Goal: Task Accomplishment & Management: Manage account settings

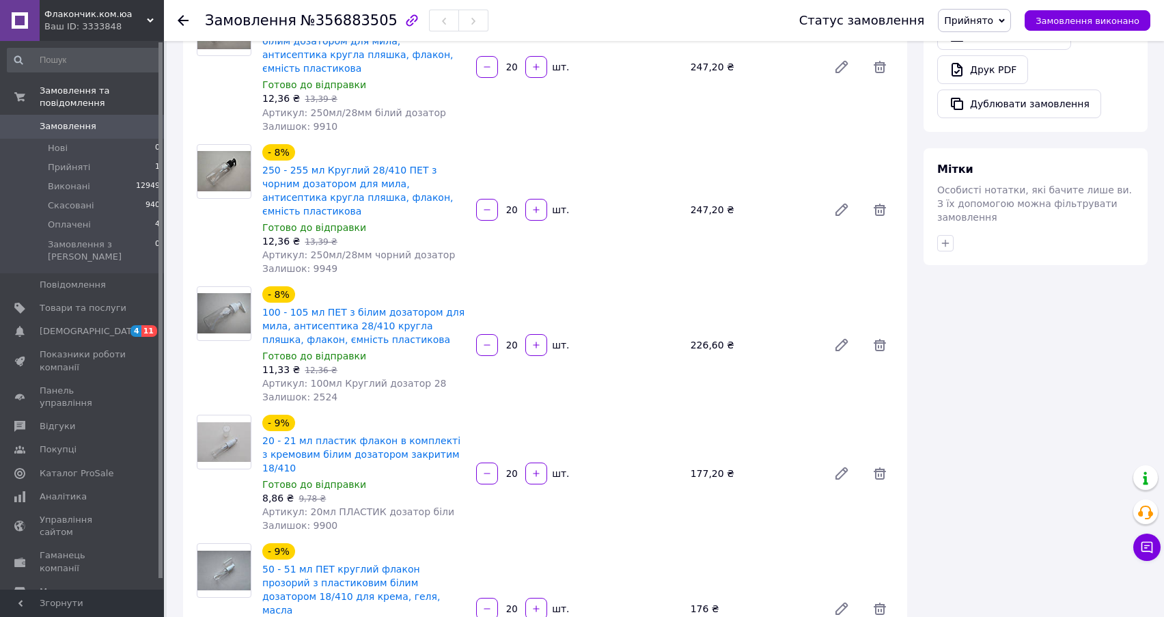
scroll to position [683, 0]
click at [108, 215] on li "Оплачені 4" at bounding box center [84, 224] width 168 height 19
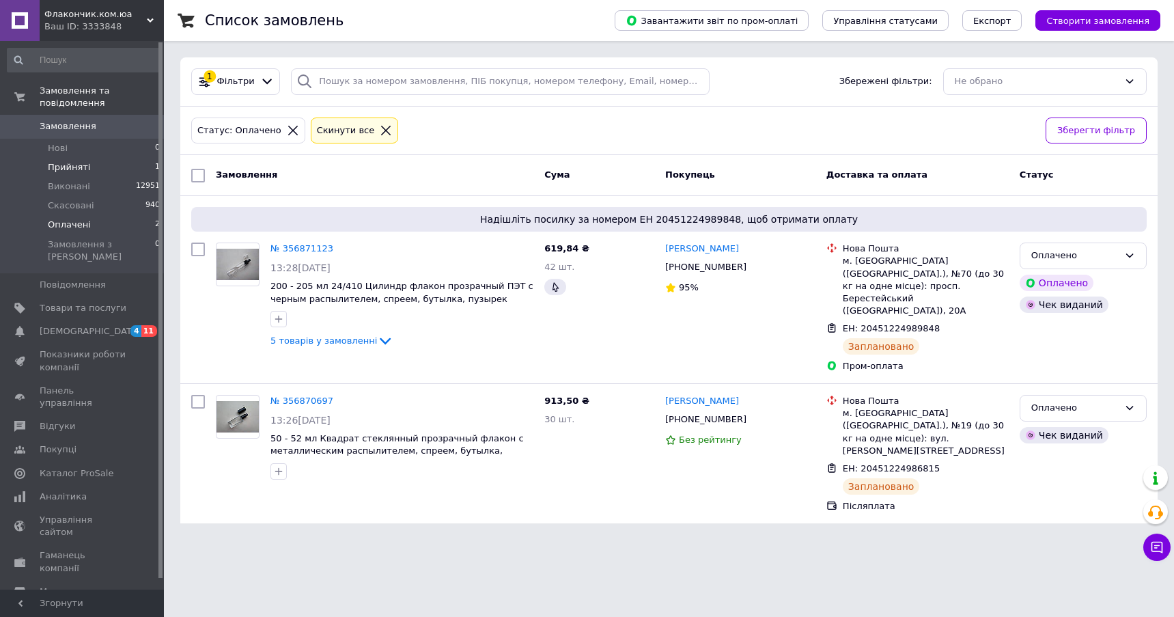
click at [70, 161] on span "Прийняті" at bounding box center [69, 167] width 42 height 12
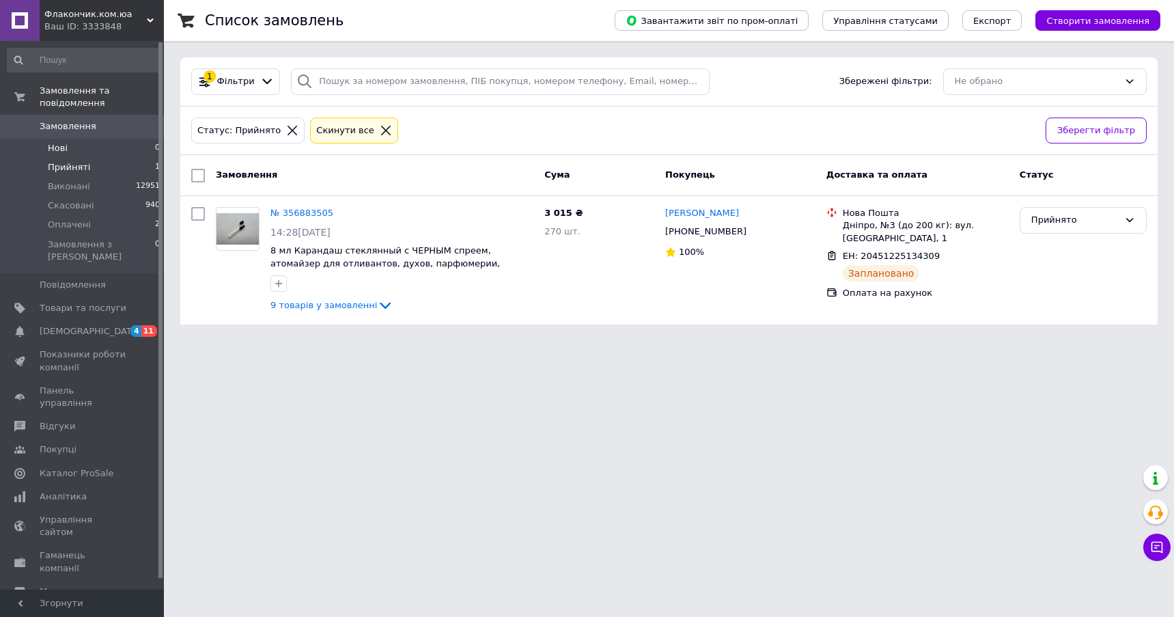
click at [81, 139] on li "Нові 0" at bounding box center [84, 148] width 168 height 19
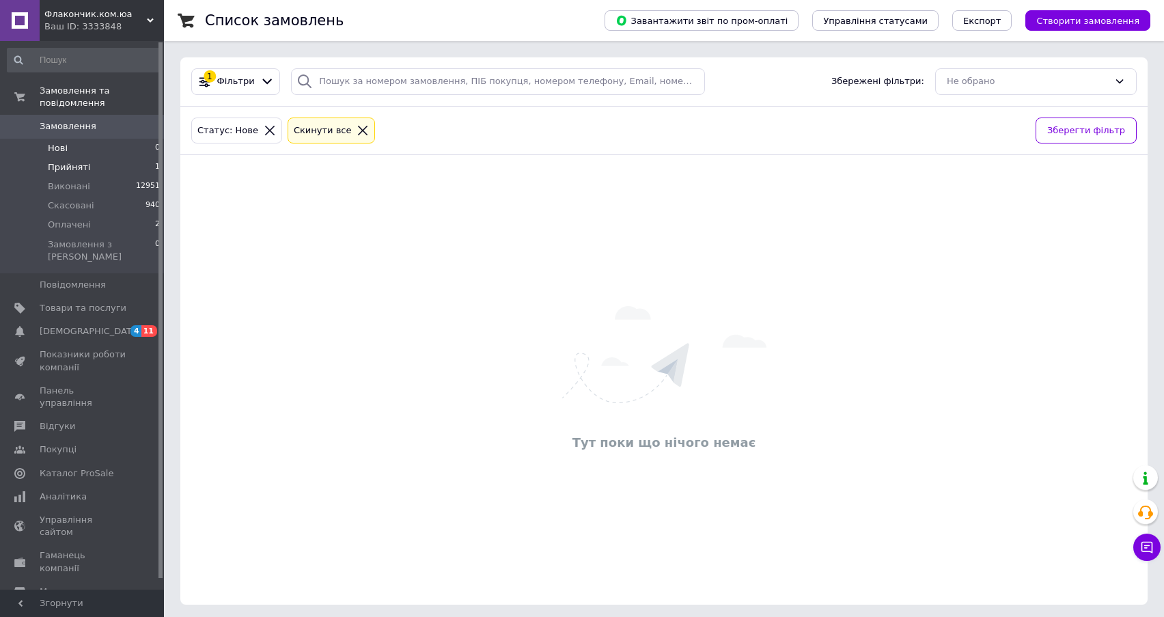
click at [63, 161] on span "Прийняті" at bounding box center [69, 167] width 42 height 12
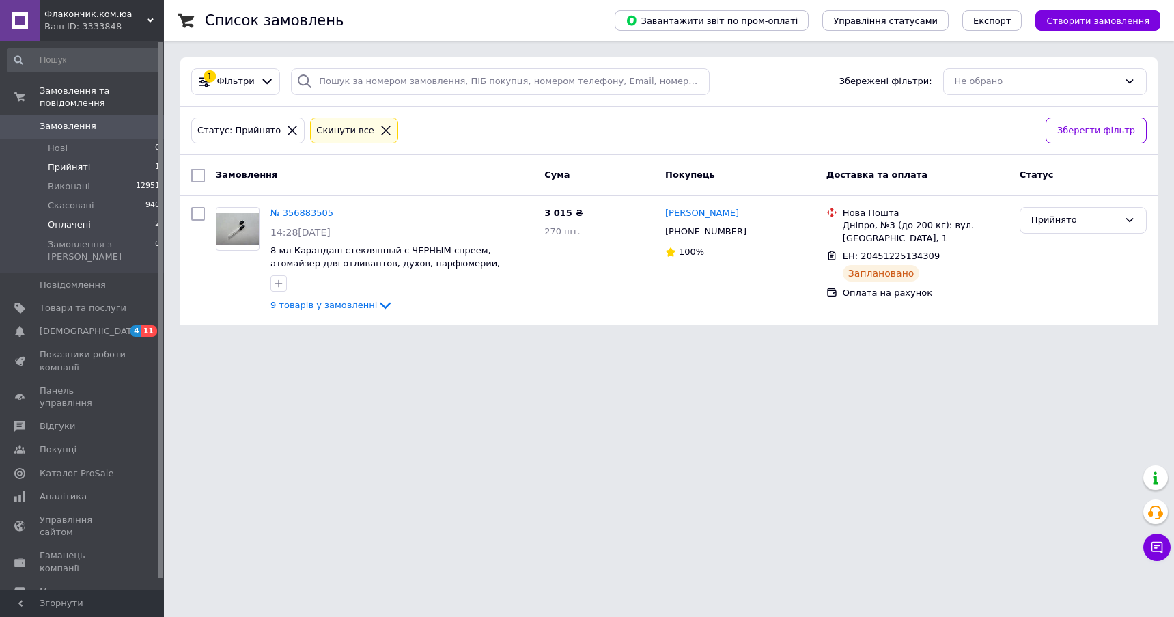
click at [89, 215] on li "Оплачені 2" at bounding box center [84, 224] width 168 height 19
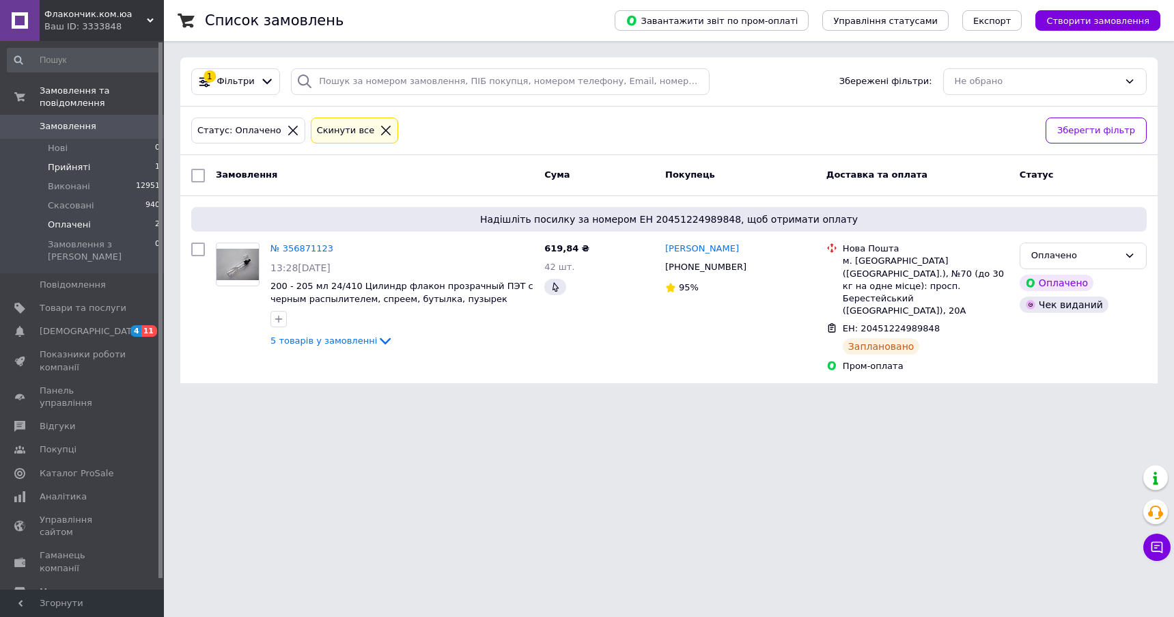
click at [89, 158] on li "Прийняті 1" at bounding box center [84, 167] width 168 height 19
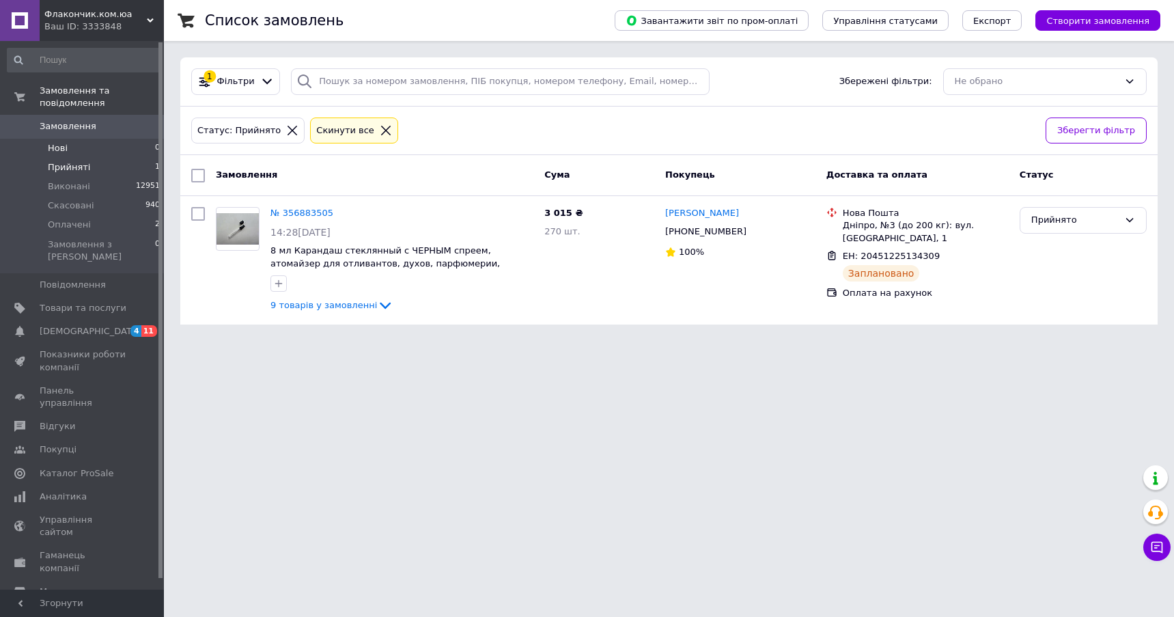
click at [75, 139] on li "Нові 0" at bounding box center [84, 148] width 168 height 19
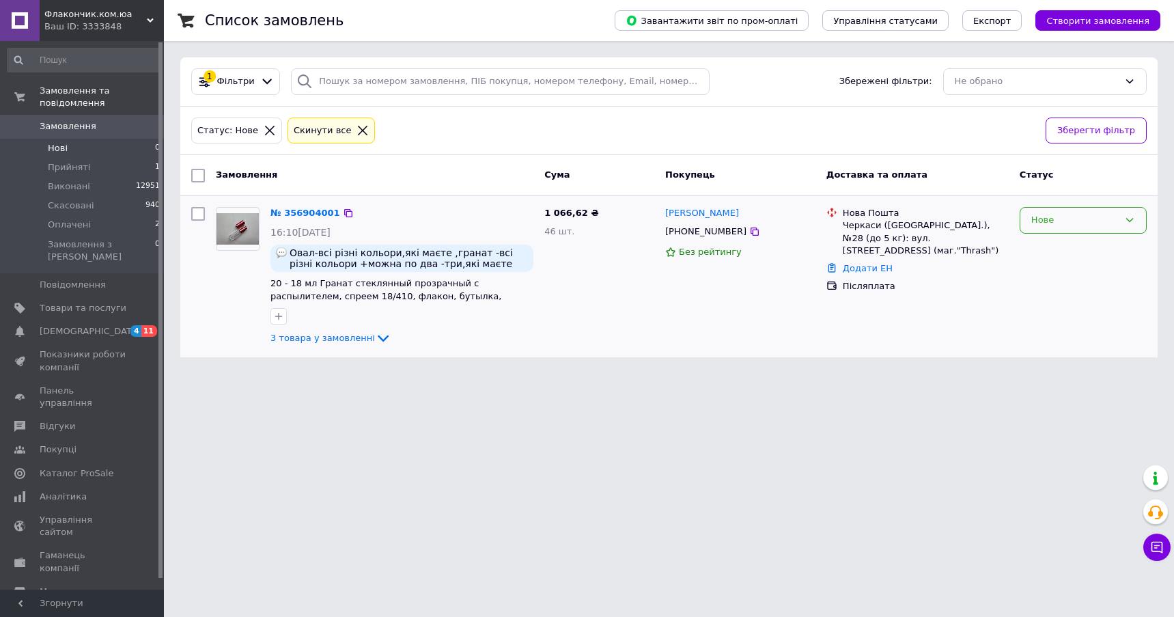
click at [1078, 221] on div "Нове" at bounding box center [1074, 220] width 87 height 14
click at [1058, 245] on li "Прийнято" at bounding box center [1083, 248] width 126 height 25
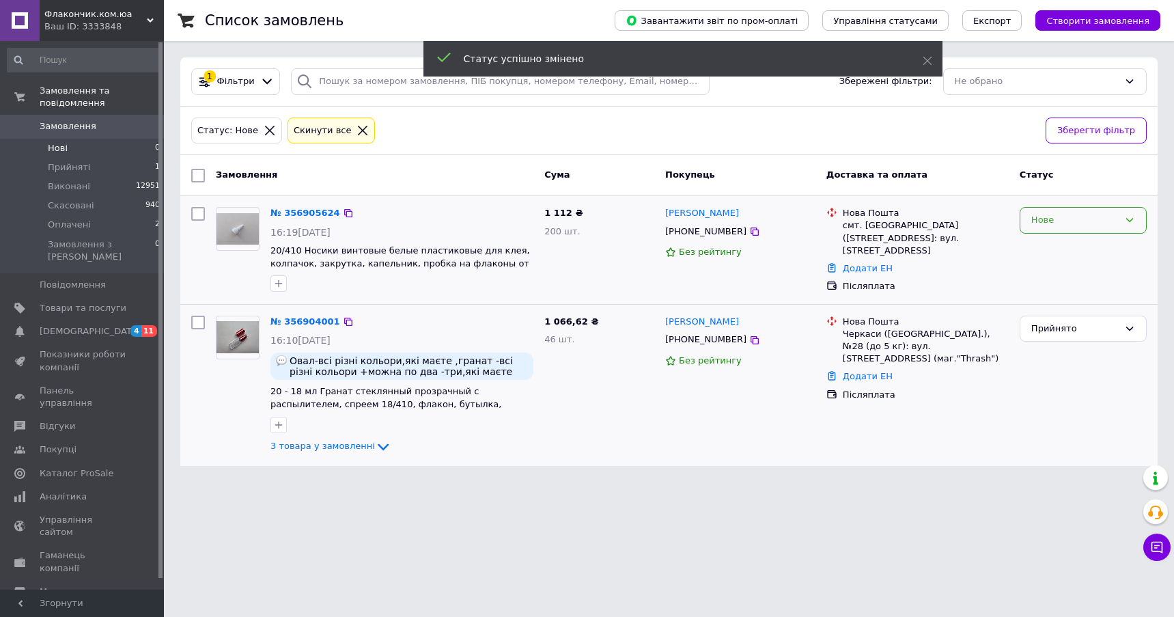
click at [1054, 223] on div "Нове" at bounding box center [1074, 220] width 87 height 14
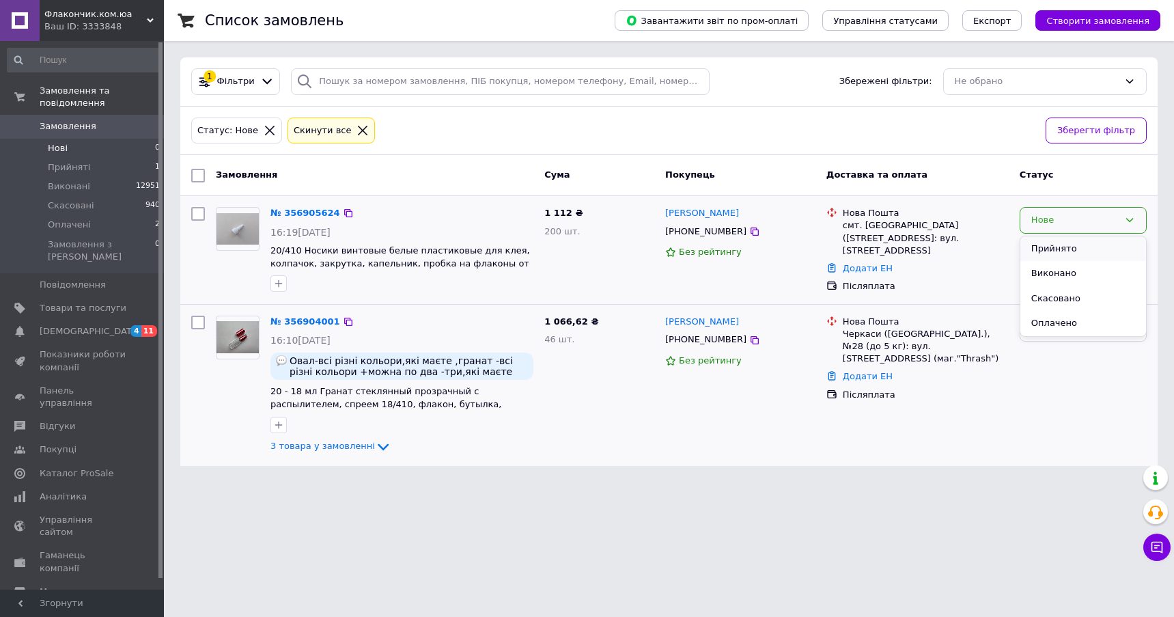
click at [1044, 244] on li "Прийнято" at bounding box center [1083, 248] width 126 height 25
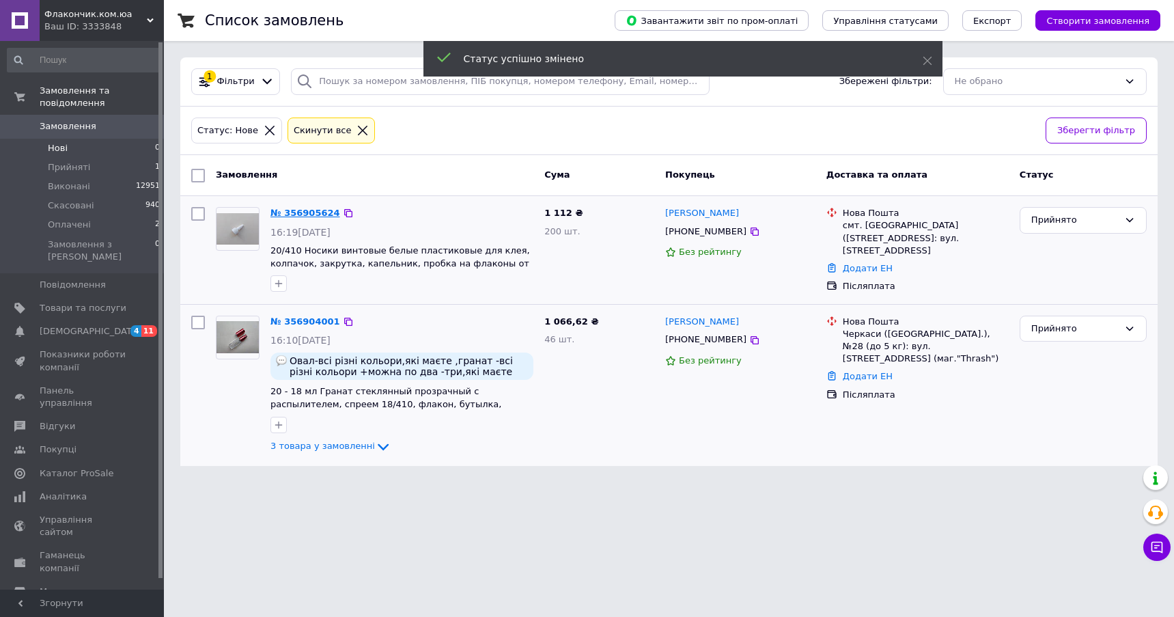
click at [304, 208] on link "№ 356905624" at bounding box center [305, 213] width 70 height 10
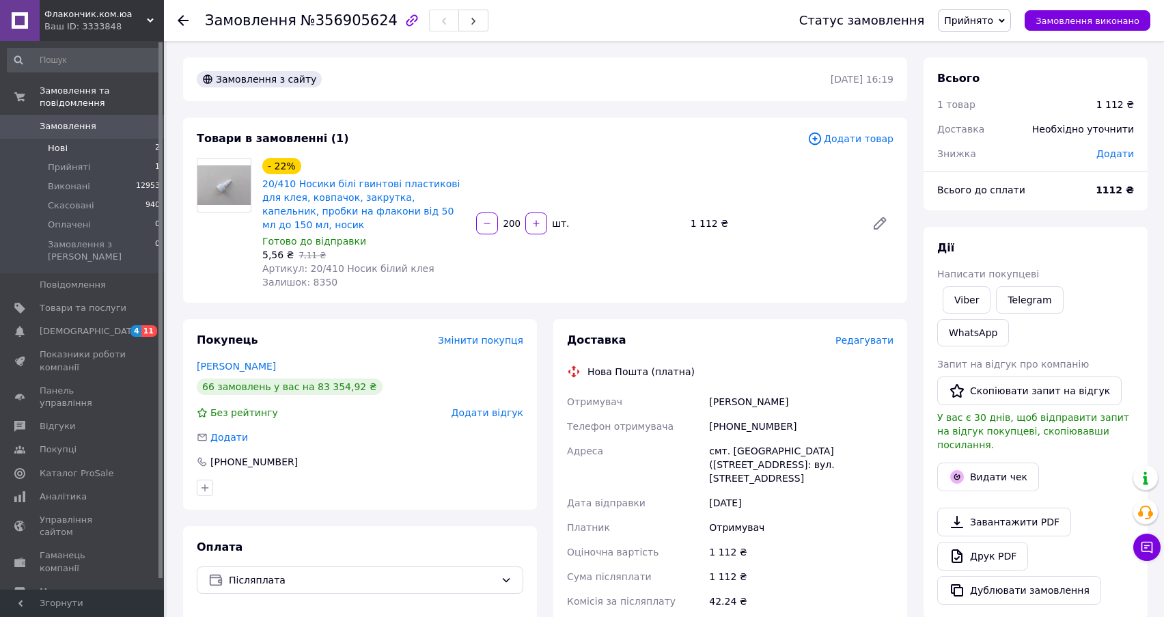
click at [68, 139] on li "Нові 2" at bounding box center [84, 148] width 168 height 19
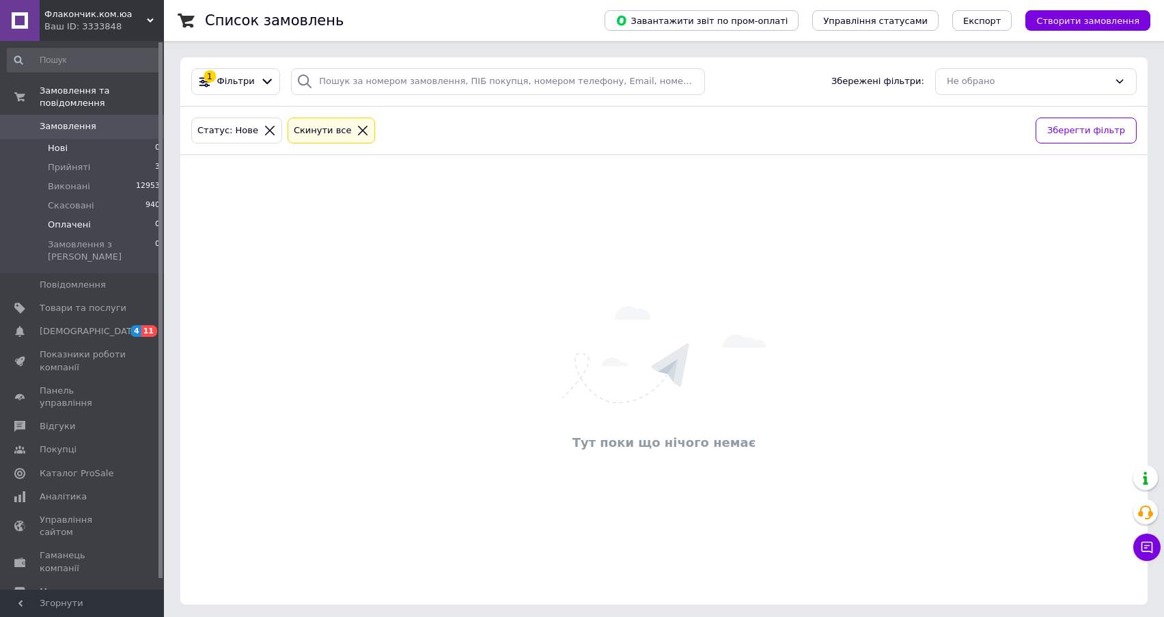
click at [63, 219] on span "Оплачені" at bounding box center [69, 225] width 43 height 12
click at [76, 161] on span "Прийняті" at bounding box center [69, 167] width 42 height 12
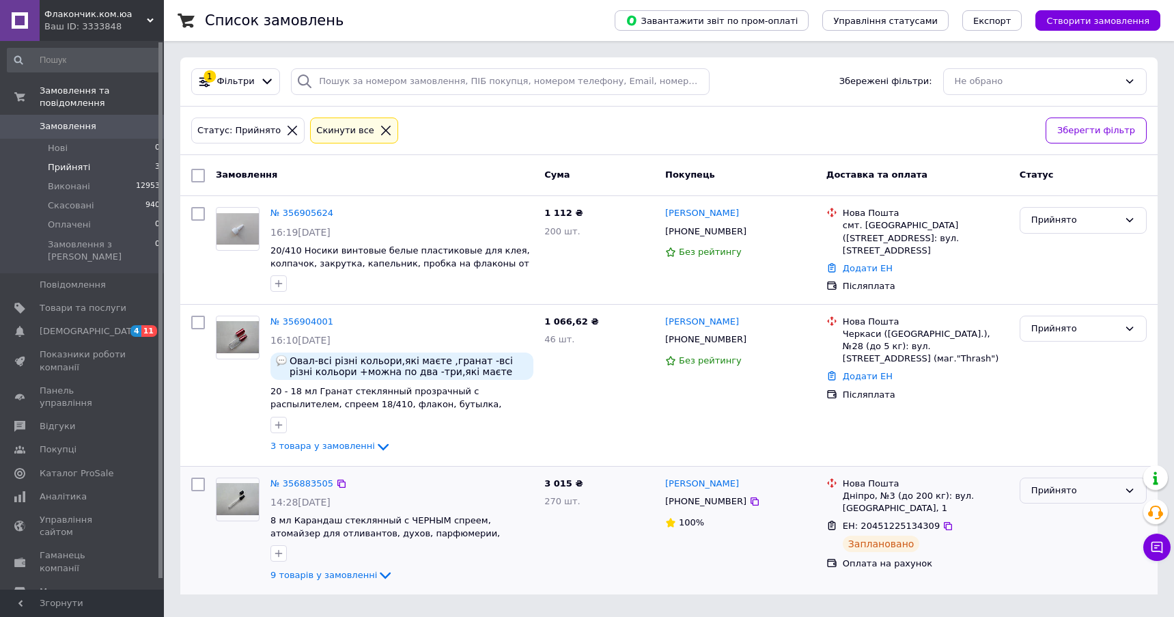
click at [1069, 488] on div "Прийнято" at bounding box center [1074, 491] width 87 height 14
click at [1049, 565] on li "Оплачено" at bounding box center [1083, 568] width 126 height 25
click at [749, 341] on icon at bounding box center [754, 340] width 11 height 11
click at [303, 440] on span "3 товара у замовленні" at bounding box center [322, 445] width 104 height 10
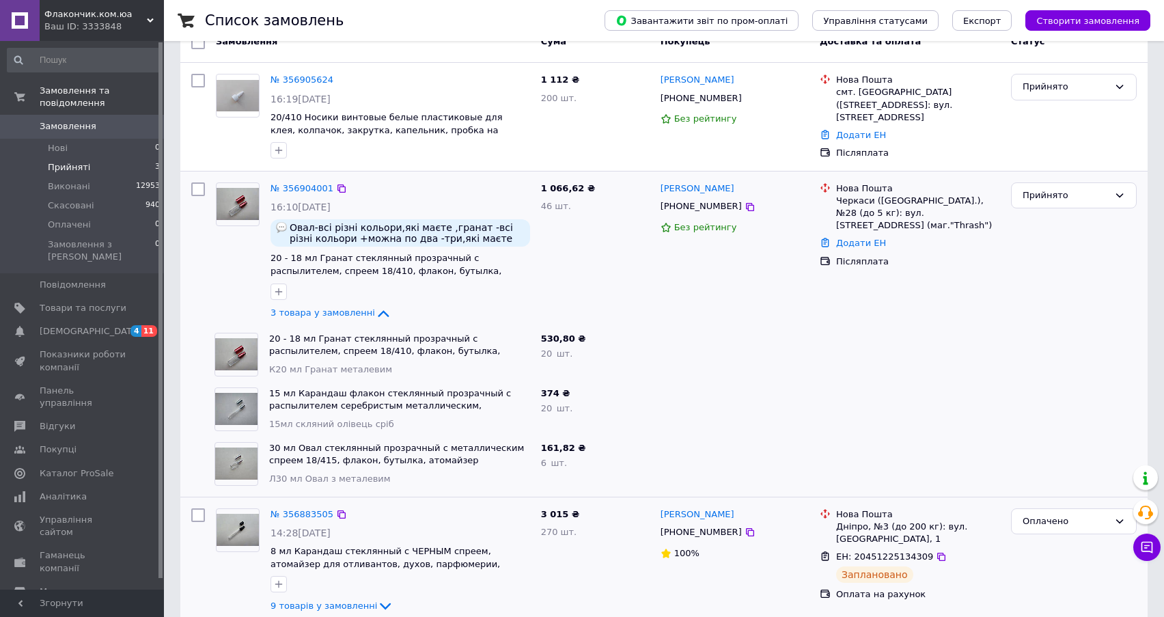
scroll to position [156, 0]
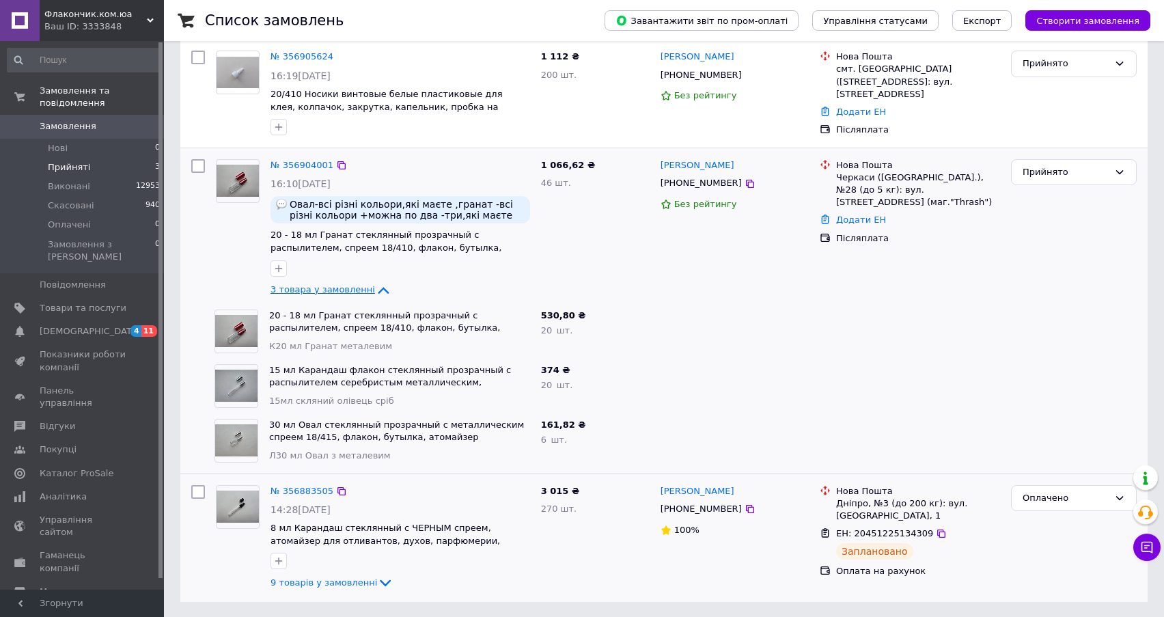
click at [326, 288] on span "3 товара у замовленні" at bounding box center [322, 289] width 104 height 10
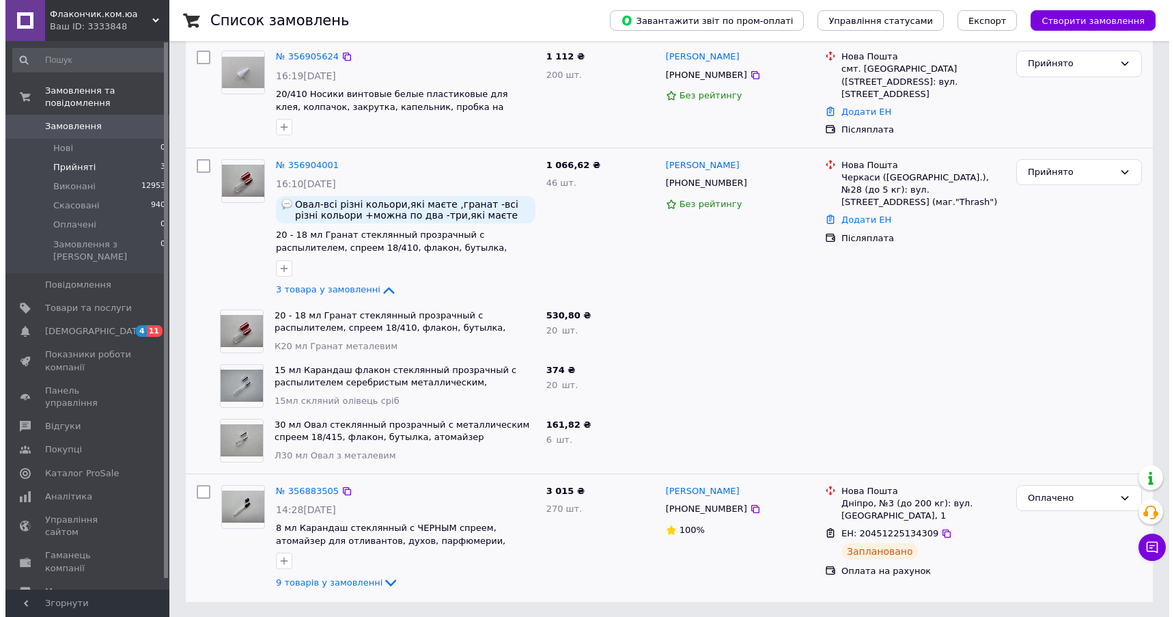
scroll to position [0, 0]
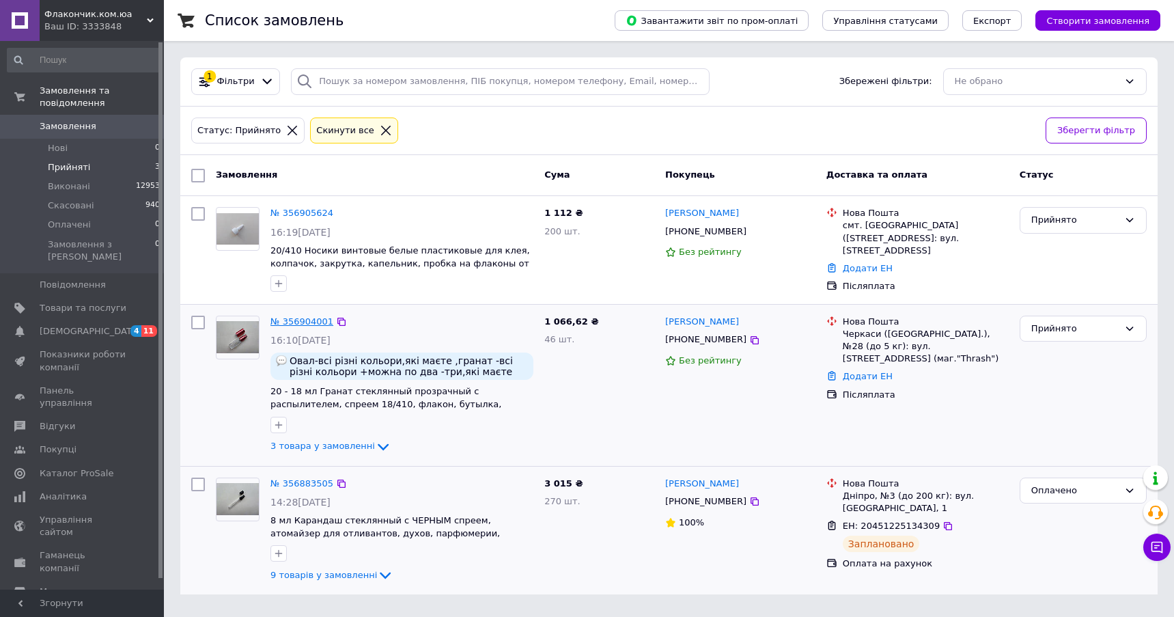
click at [293, 319] on link "№ 356904001" at bounding box center [301, 321] width 63 height 10
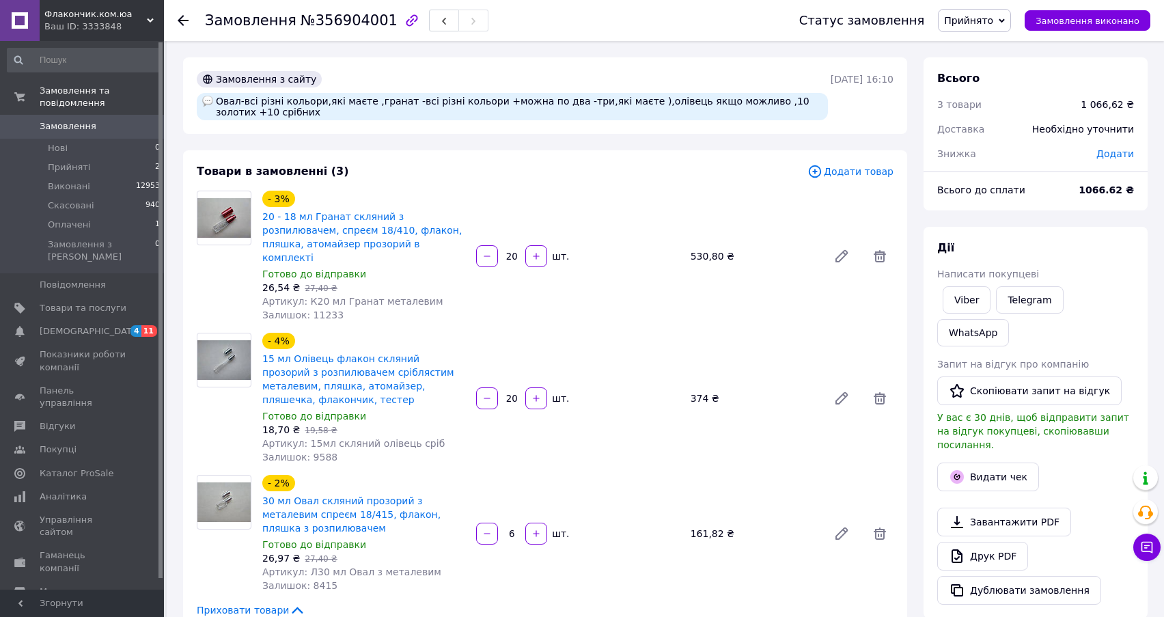
click at [225, 287] on div at bounding box center [224, 256] width 66 height 131
drag, startPoint x: 608, startPoint y: 101, endPoint x: 363, endPoint y: 102, distance: 245.9
click at [363, 102] on div "Овал-всі різні кольори,які маєте ,гранат -всі різні кольори +можна по два -три,…" at bounding box center [512, 106] width 631 height 27
copy div "гранат -всі різні кольори +можна по два -три,які маєте"
click at [85, 158] on li "Прийняті 2" at bounding box center [84, 167] width 168 height 19
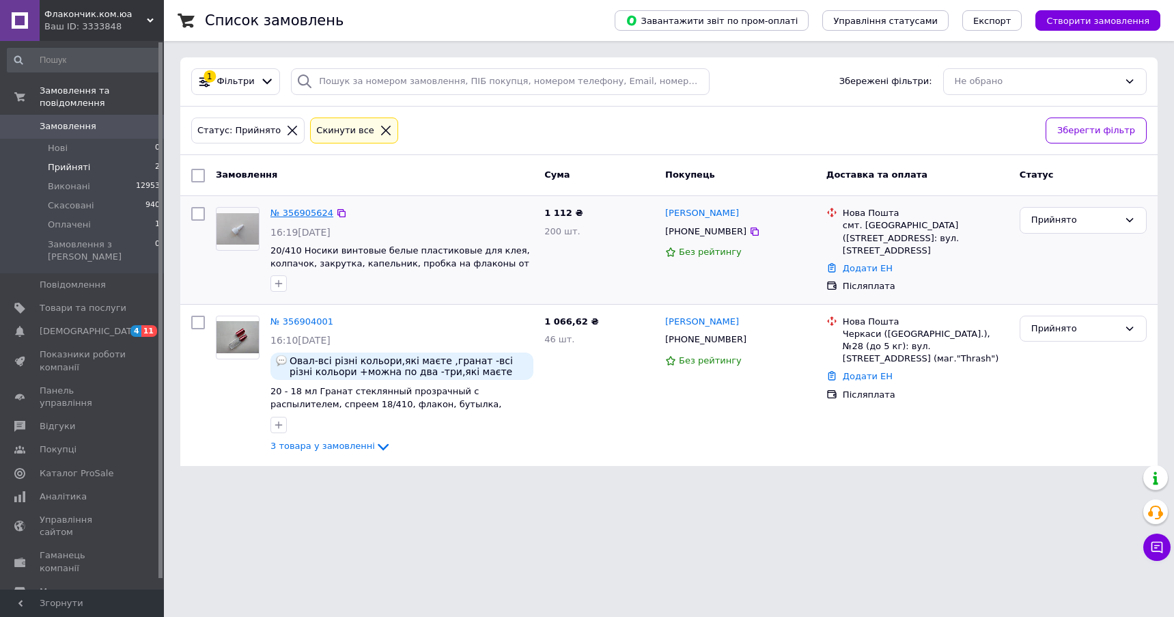
click at [285, 212] on link "№ 356905624" at bounding box center [301, 213] width 63 height 10
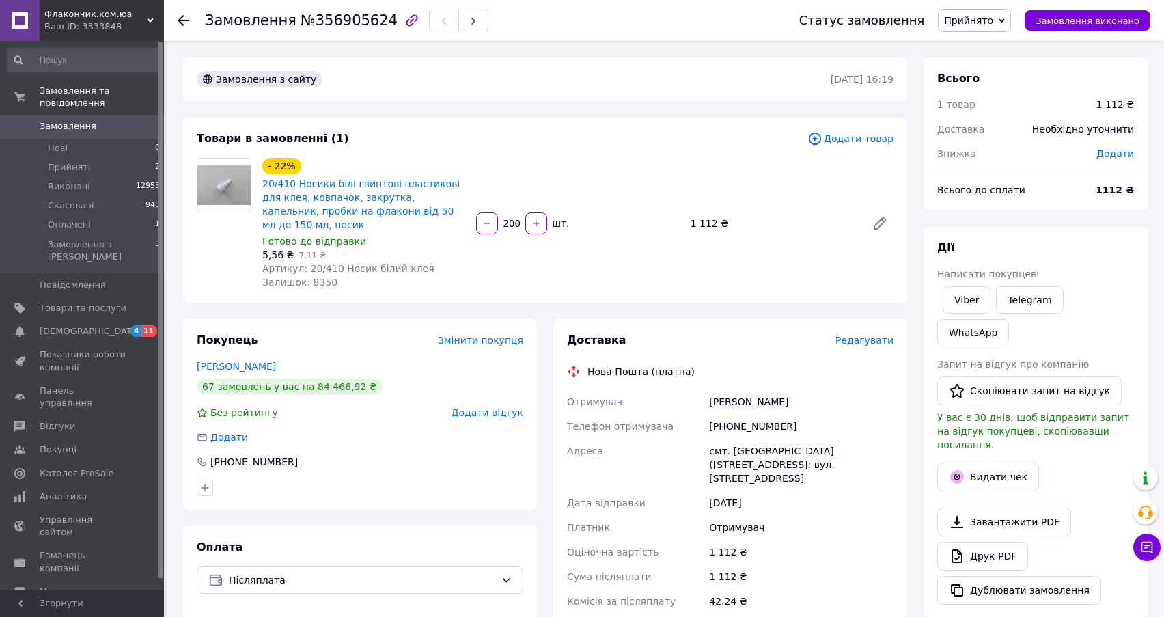
click at [879, 333] on div "Редагувати" at bounding box center [864, 340] width 58 height 14
click at [873, 335] on span "Редагувати" at bounding box center [864, 340] width 58 height 11
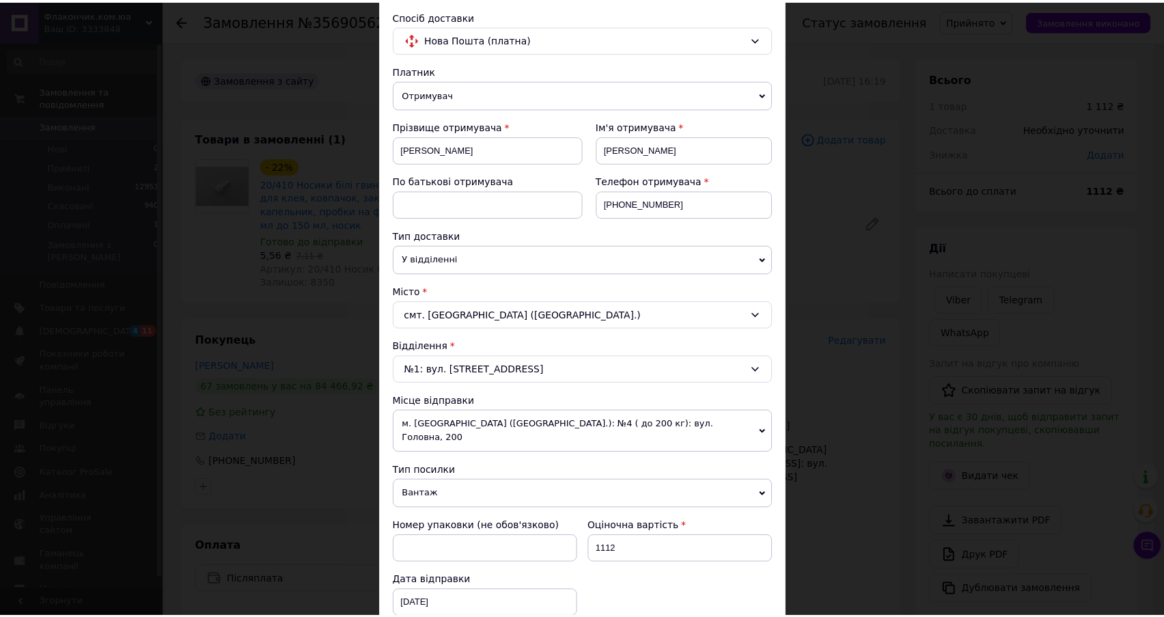
scroll to position [425, 0]
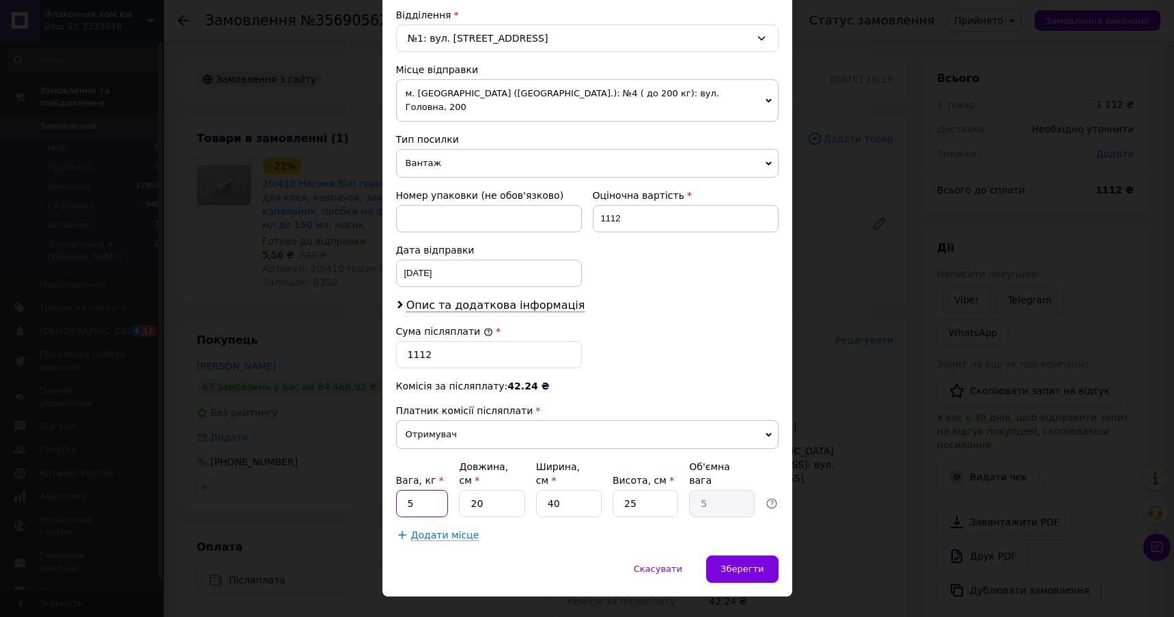
drag, startPoint x: 425, startPoint y: 482, endPoint x: 404, endPoint y: 477, distance: 21.9
click at [404, 490] on input "5" at bounding box center [422, 503] width 53 height 27
type input "2"
click at [570, 490] on input "40" at bounding box center [569, 503] width 66 height 27
type input "4"
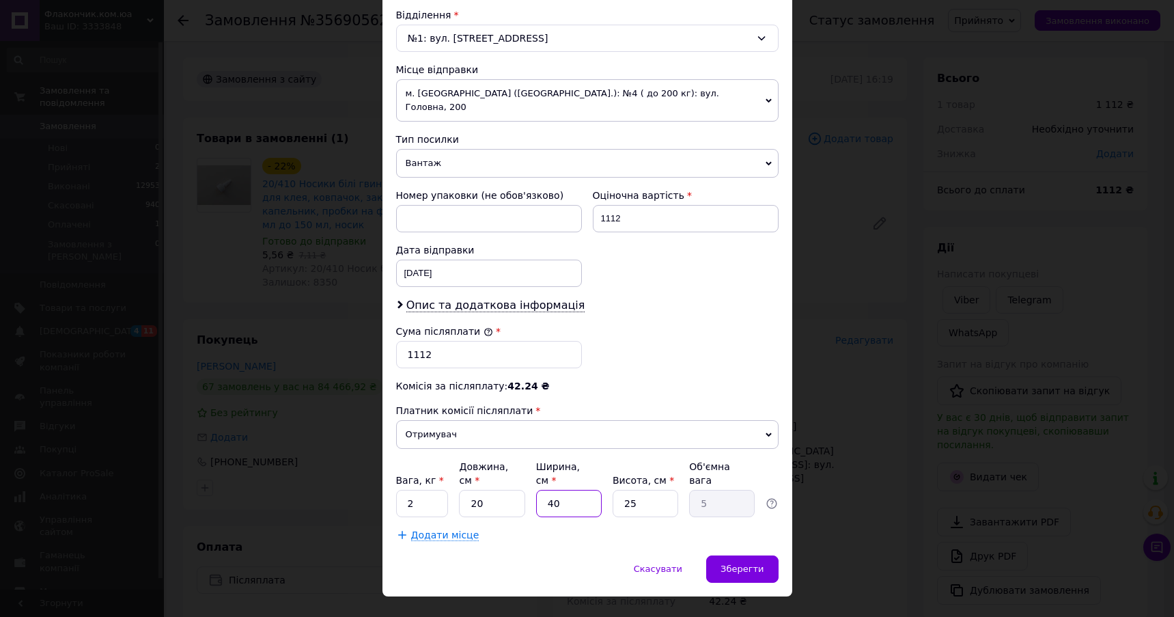
type input "0.5"
type input "4"
click at [740, 563] on span "Зберегти" at bounding box center [741, 568] width 43 height 10
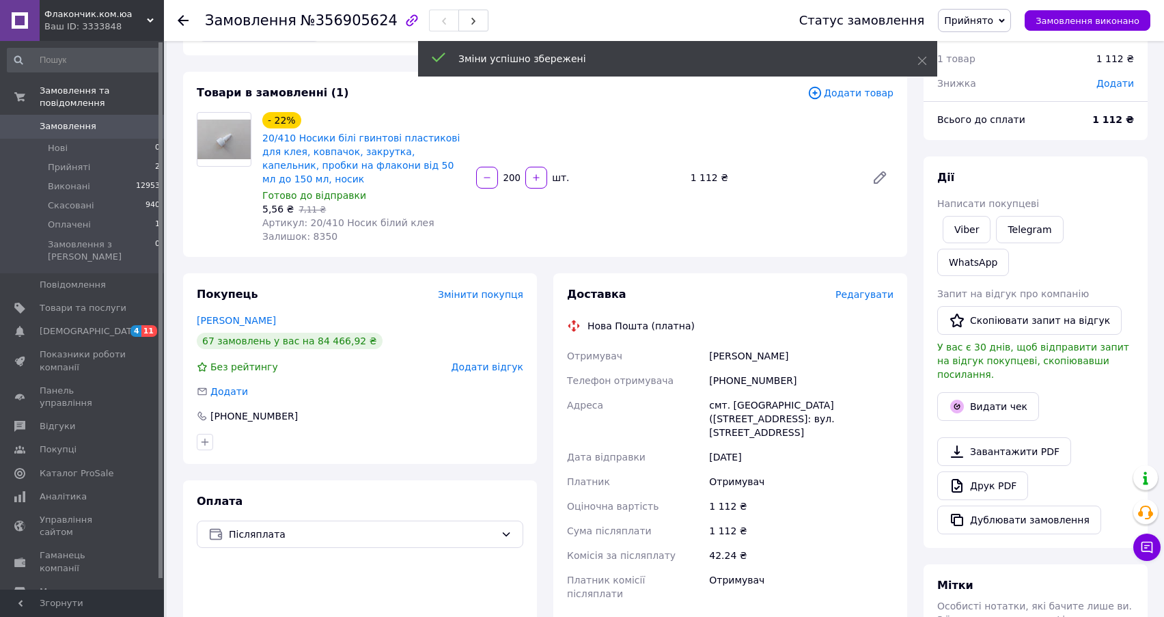
scroll to position [205, 0]
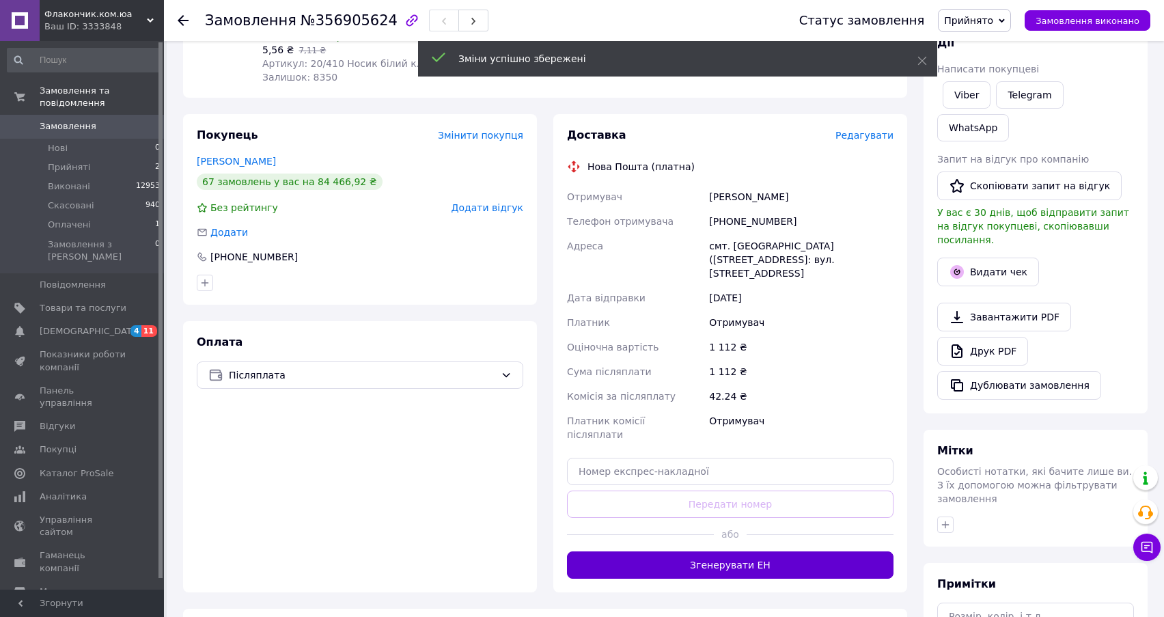
click at [718, 551] on button "Згенерувати ЕН" at bounding box center [730, 564] width 326 height 27
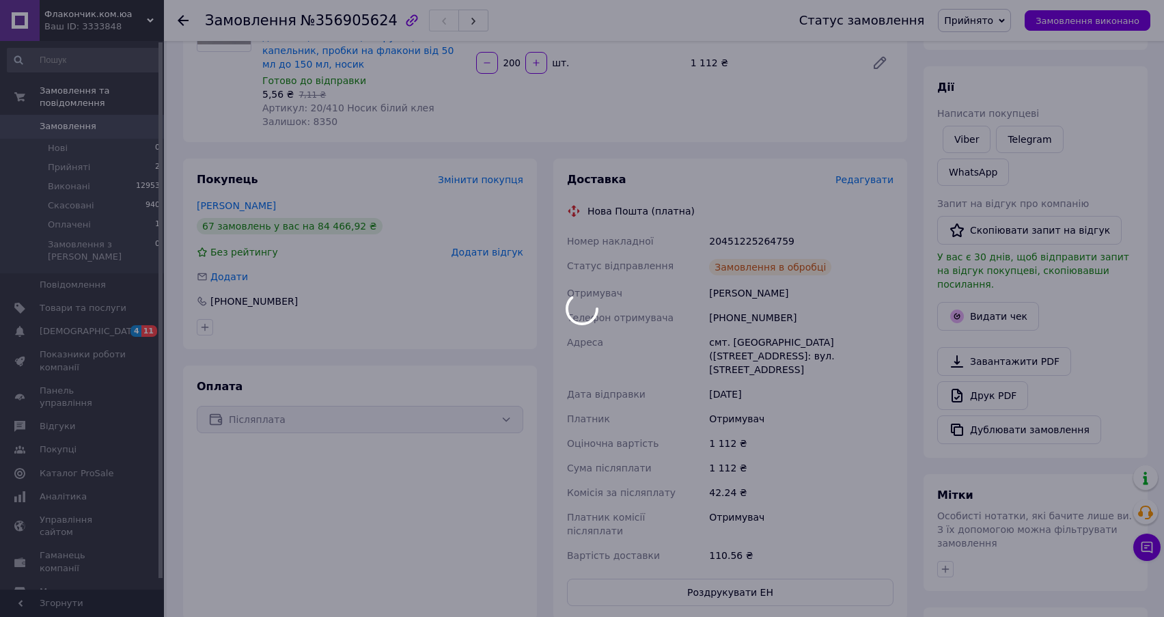
scroll to position [137, 0]
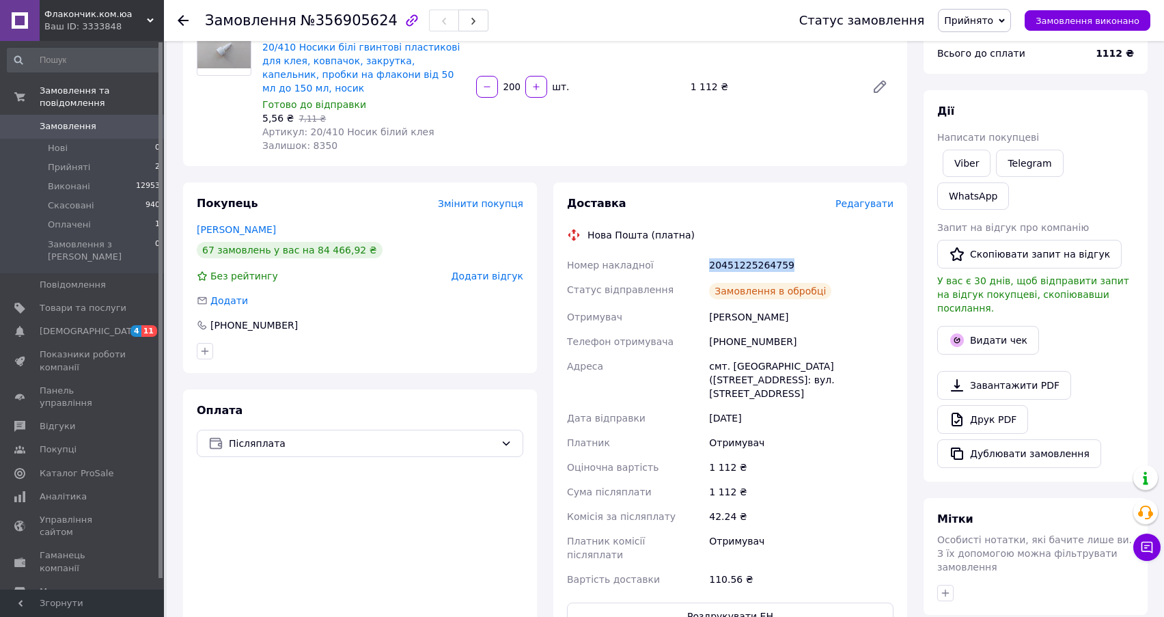
drag, startPoint x: 811, startPoint y: 244, endPoint x: 678, endPoint y: 244, distance: 132.5
click at [678, 253] on div "Номер накладної 20451225264759 Статус відправлення Замовлення в обробці Отримув…" at bounding box center [730, 422] width 332 height 339
copy div "Номер накладної 20451225264759"
click at [970, 326] on button "Видати чек" at bounding box center [988, 340] width 102 height 29
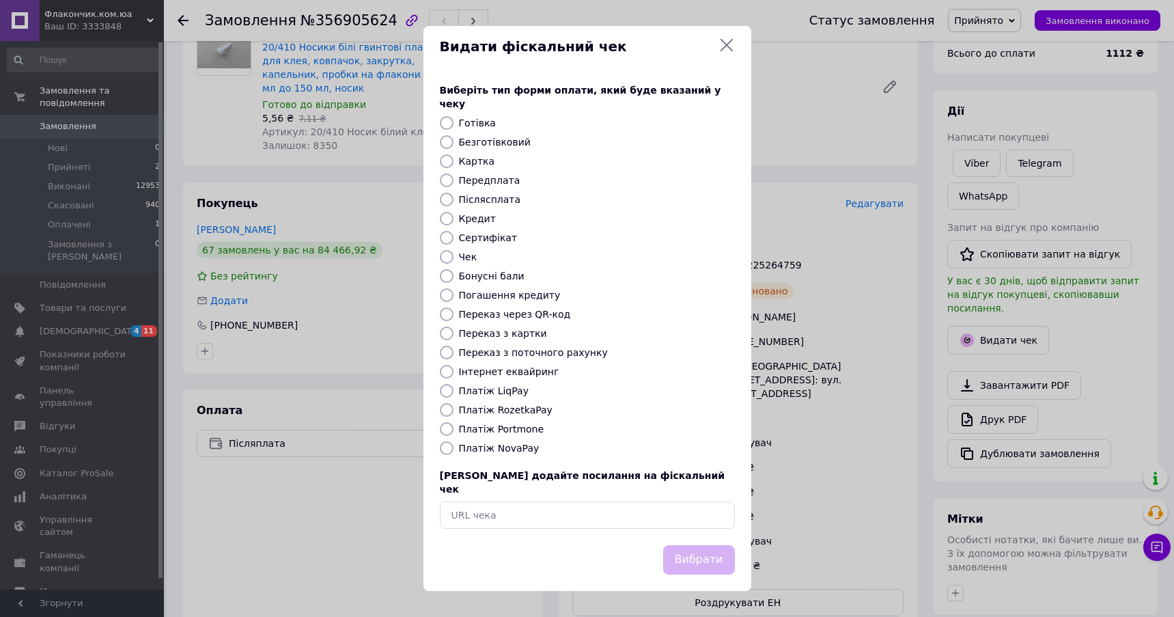
click at [509, 448] on label "Платіж NovaPay" at bounding box center [499, 448] width 81 height 11
click at [453, 448] on input "Платіж NovaPay" at bounding box center [447, 448] width 14 height 14
radio input "true"
click at [686, 545] on button "Вибрати" at bounding box center [699, 559] width 72 height 29
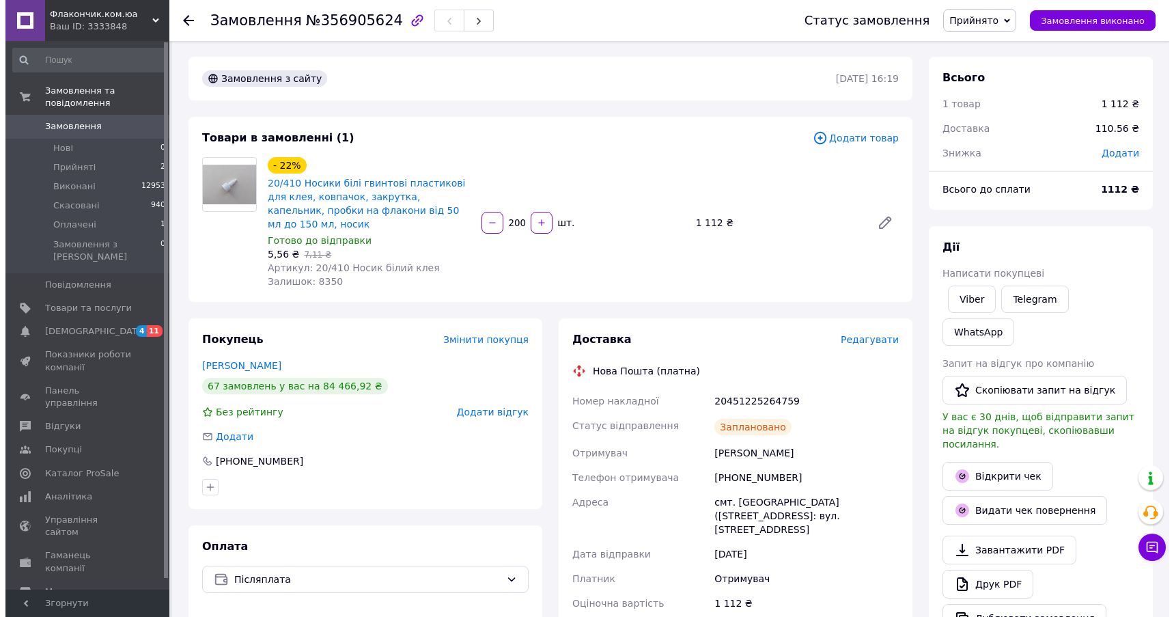
scroll to position [0, 0]
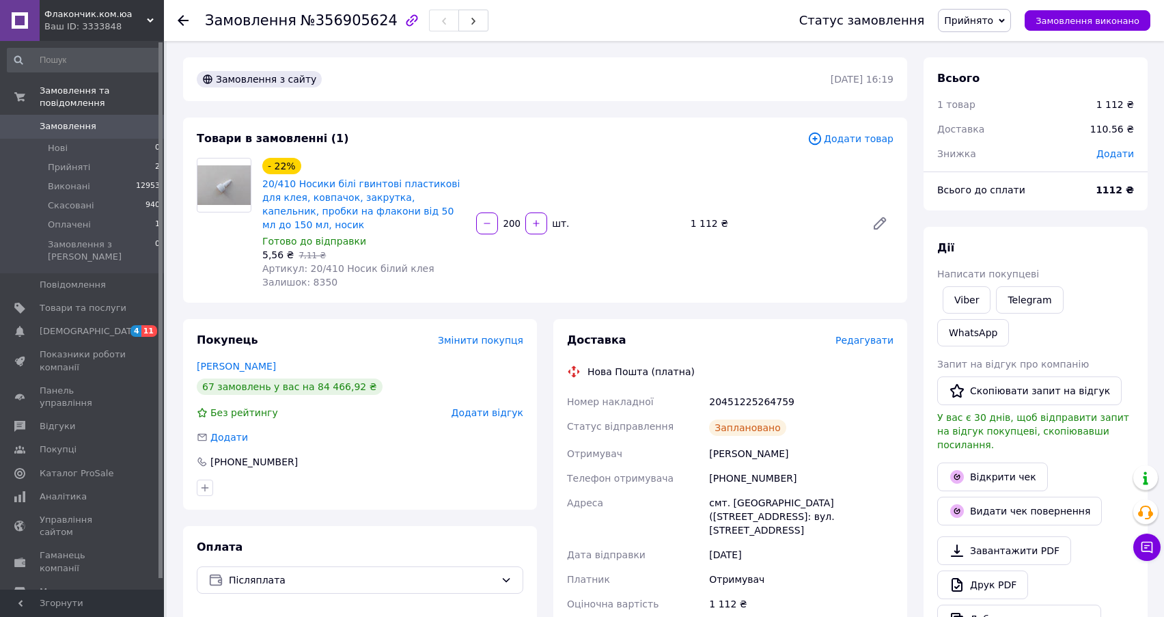
click at [990, 18] on span "Прийнято" at bounding box center [968, 20] width 49 height 11
click at [979, 91] on li "Оплачено" at bounding box center [974, 89] width 72 height 20
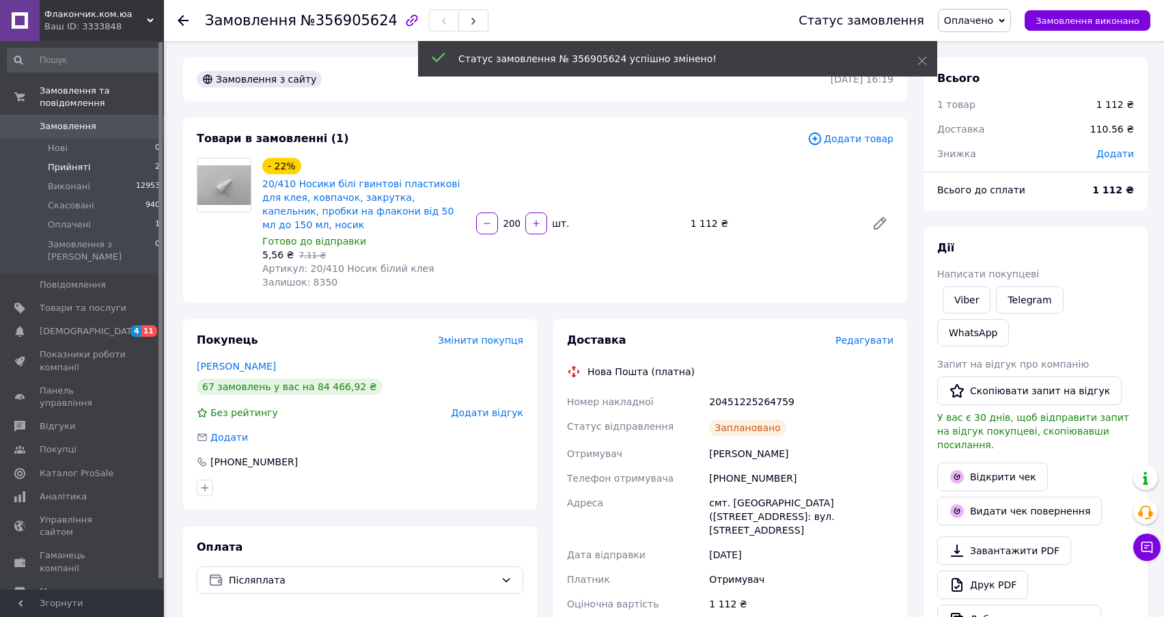
click at [81, 161] on span "Прийняті" at bounding box center [69, 167] width 42 height 12
